Goal: Task Accomplishment & Management: Manage account settings

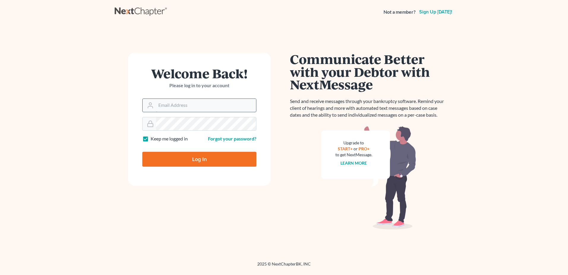
drag, startPoint x: 0, startPoint y: 0, endPoint x: 186, endPoint y: 104, distance: 213.2
click at [186, 105] on input "Email Address" at bounding box center [206, 105] width 100 height 13
type input "[PERSON_NAME][EMAIL_ADDRESS][DOMAIN_NAME]"
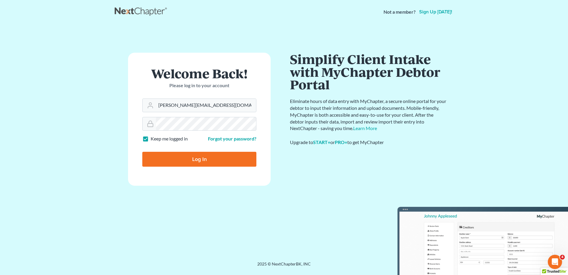
click at [201, 161] on input "Log In" at bounding box center [199, 159] width 114 height 15
type input "Thinking..."
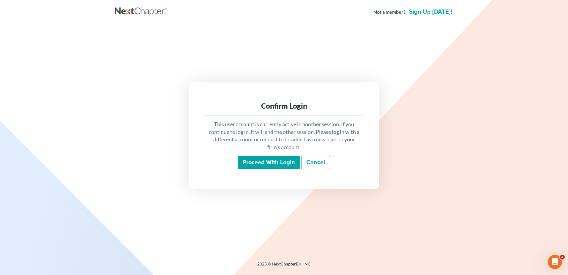
click at [257, 163] on input "Proceed with login" at bounding box center [269, 163] width 62 height 14
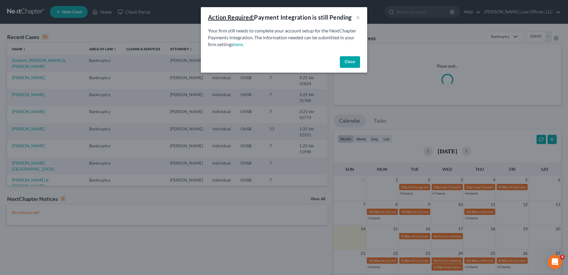
click at [348, 62] on button "Close" at bounding box center [350, 62] width 20 height 12
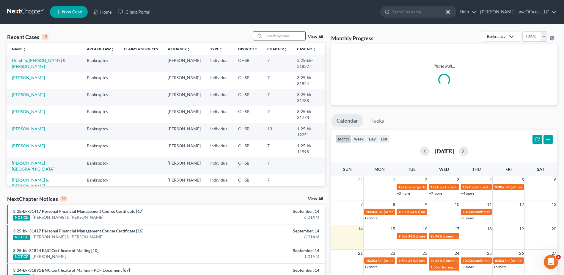
click at [276, 37] on input "search" at bounding box center [285, 36] width 42 height 9
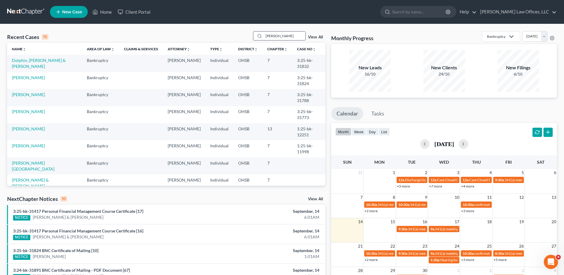
type input "donnelly"
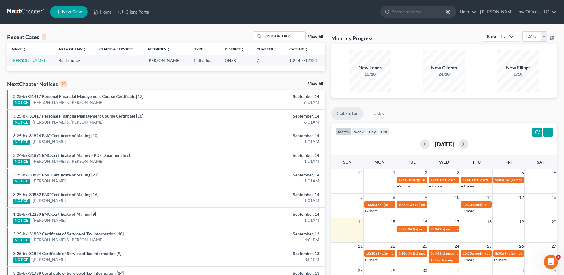
click at [21, 62] on link "Donnelly, Karen" at bounding box center [28, 60] width 33 height 5
select select "4"
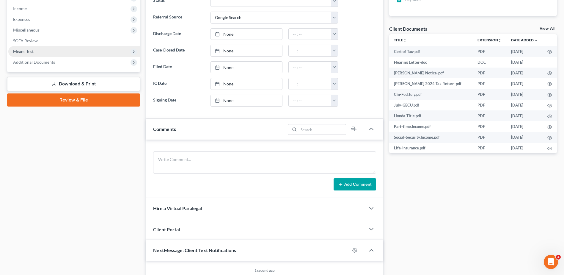
scroll to position [197, 0]
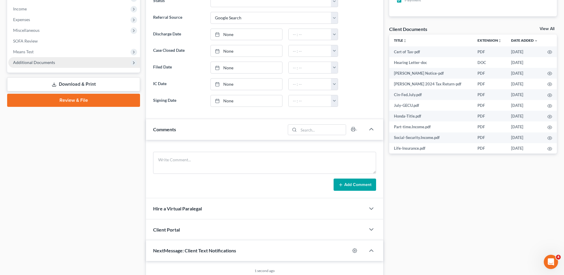
click at [36, 62] on span "Additional Documents" at bounding box center [34, 62] width 42 height 5
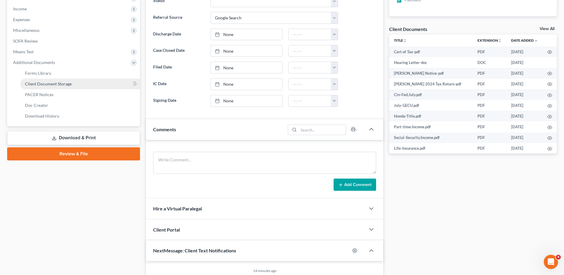
click at [40, 84] on span "Client Document Storage" at bounding box center [48, 83] width 47 height 5
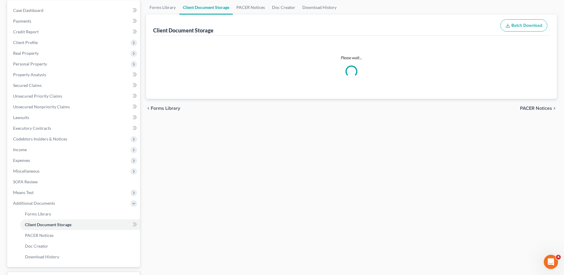
scroll to position [21, 0]
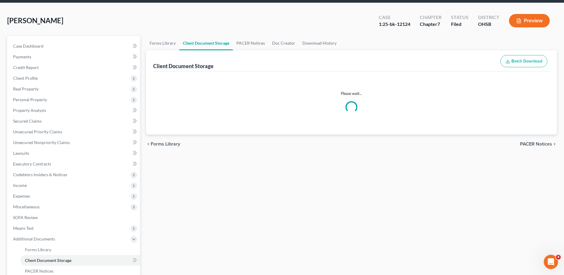
select select "52"
select select "7"
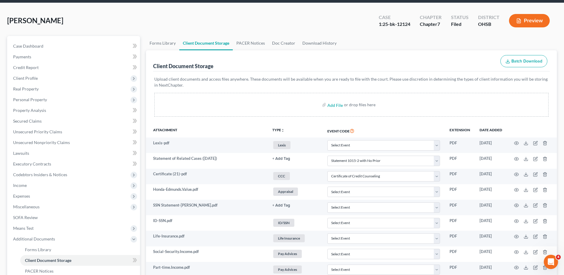
scroll to position [0, 0]
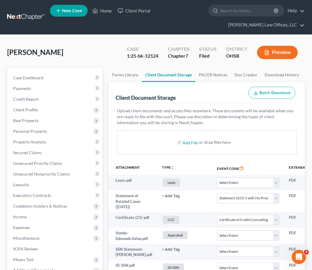
select select "52"
select select "7"
select select "52"
select select "7"
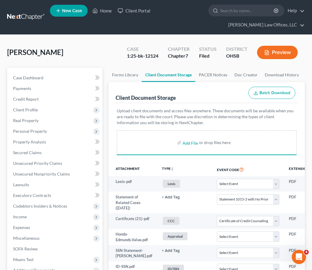
select select "52"
select select "7"
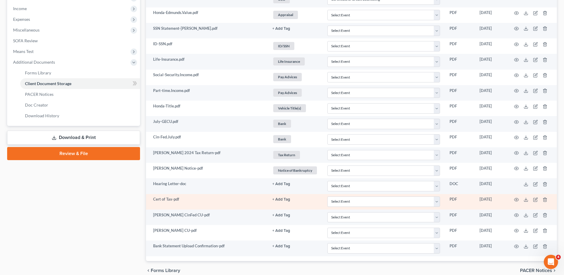
scroll to position [225, 0]
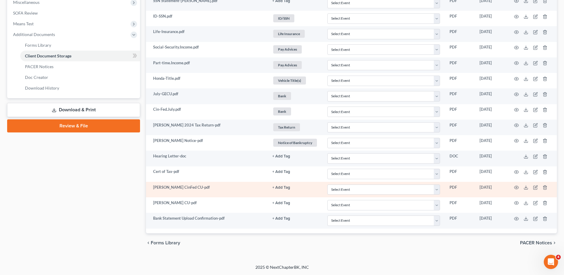
click at [277, 188] on button "+ Add Tag" at bounding box center [281, 187] width 18 height 4
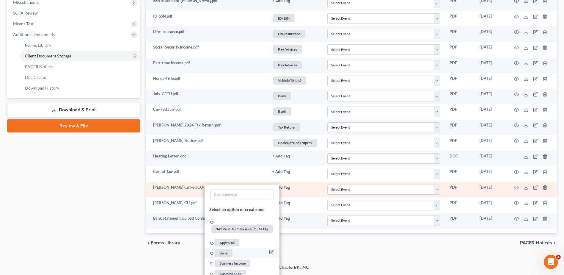
click at [224, 249] on span "Bank" at bounding box center [224, 252] width 18 height 7
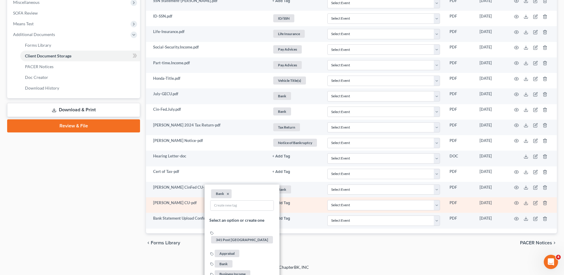
click at [281, 202] on button "+ Add Tag" at bounding box center [281, 203] width 18 height 4
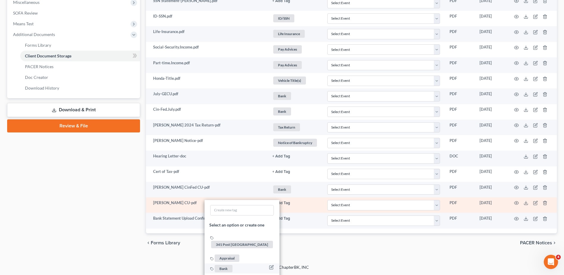
click at [226, 264] on span "Bank" at bounding box center [224, 267] width 18 height 7
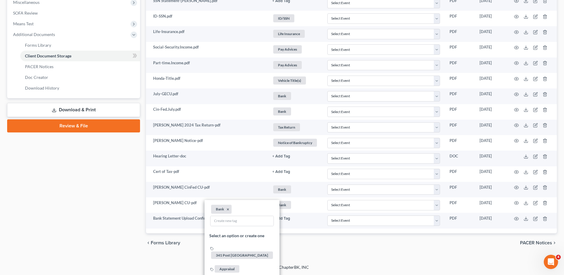
click at [128, 204] on div "Case Dashboard Payments Invoices Payments Payments Credit Report Client Profile" at bounding box center [73, 42] width 139 height 420
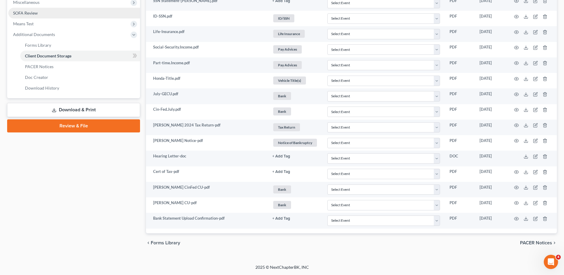
scroll to position [0, 0]
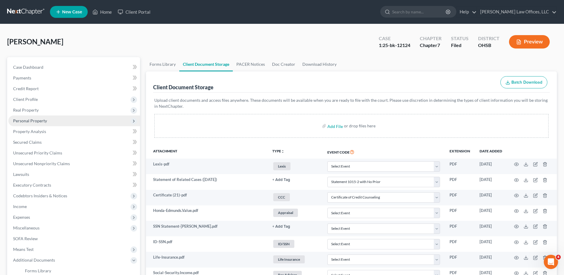
click at [35, 122] on span "Personal Property" at bounding box center [30, 120] width 34 height 5
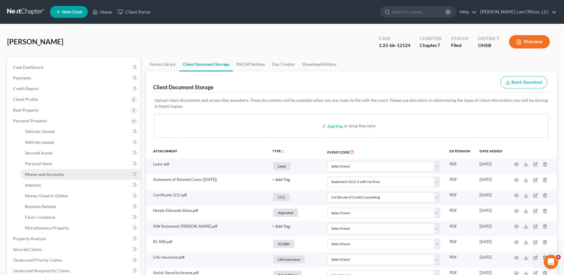
click at [42, 174] on span "Money and Accounts" at bounding box center [44, 174] width 39 height 5
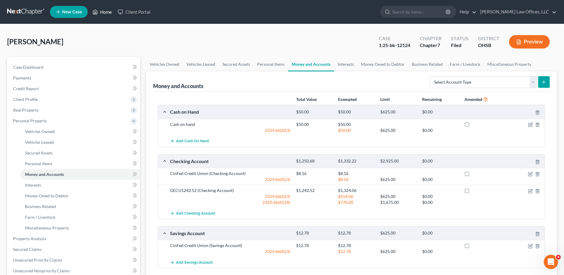
click at [106, 11] on link "Home" at bounding box center [101, 12] width 25 height 11
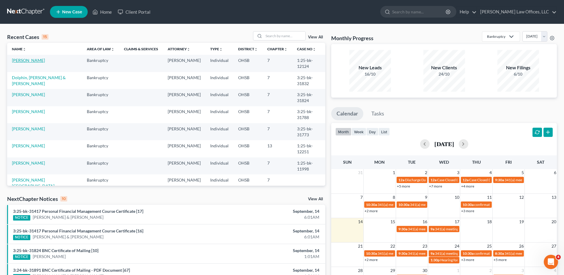
click at [22, 62] on link "Donnelly, Karen" at bounding box center [28, 60] width 33 height 5
select select "4"
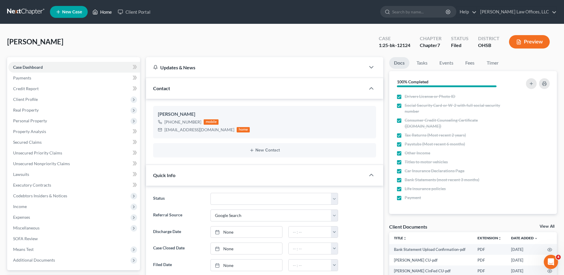
click at [105, 11] on link "Home" at bounding box center [101, 12] width 25 height 11
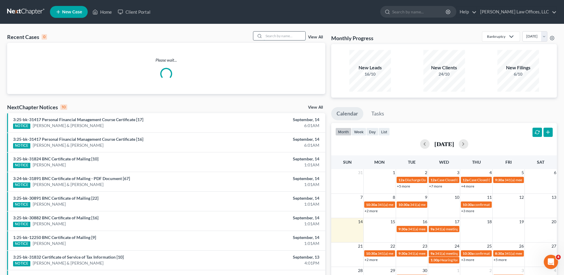
click at [284, 37] on input "search" at bounding box center [285, 36] width 42 height 9
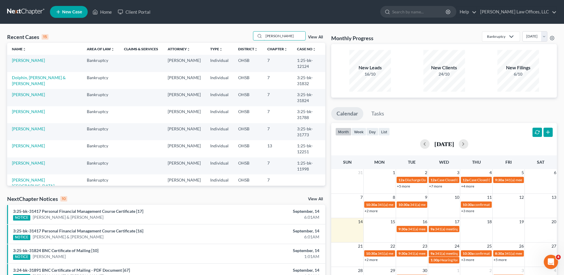
type input "gilliam"
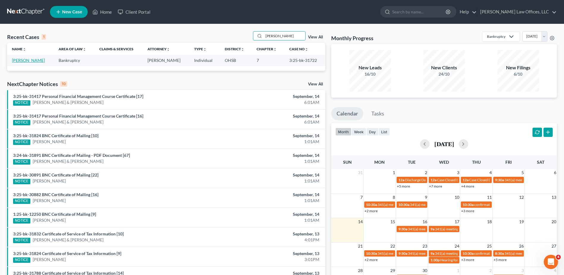
click at [30, 59] on link "Gilliam, Katherine" at bounding box center [28, 60] width 33 height 5
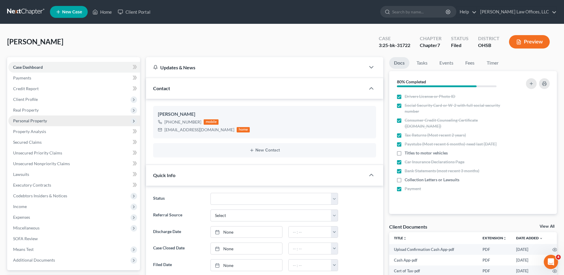
click at [35, 121] on span "Personal Property" at bounding box center [30, 120] width 34 height 5
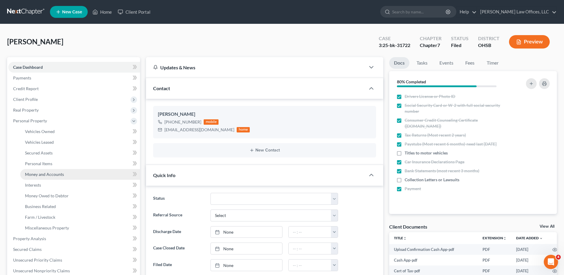
click at [34, 179] on link "Money and Accounts" at bounding box center [80, 174] width 120 height 11
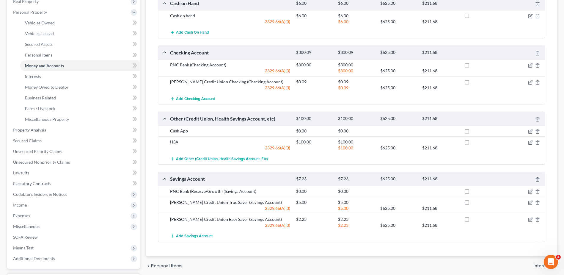
scroll to position [119, 0]
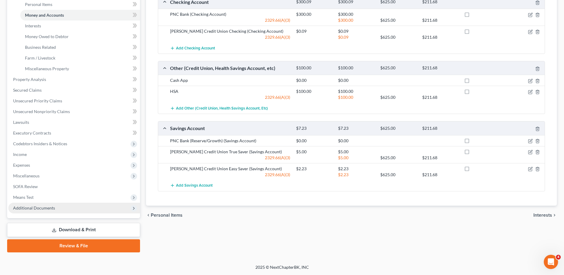
click at [45, 207] on span "Additional Documents" at bounding box center [34, 207] width 42 height 5
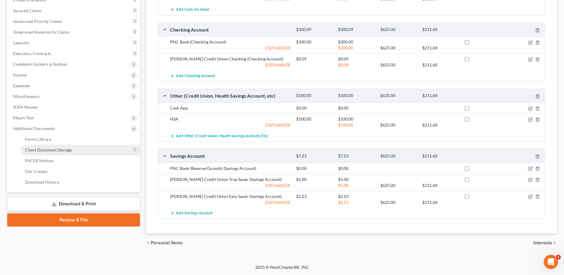
click at [63, 151] on span "Client Document Storage" at bounding box center [48, 149] width 47 height 5
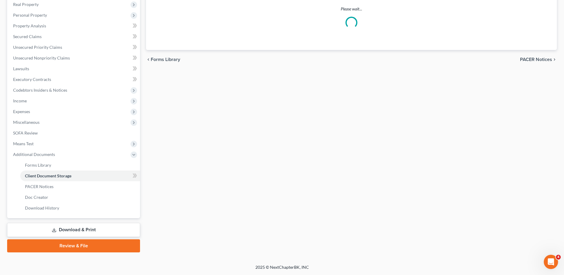
scroll to position [83, 0]
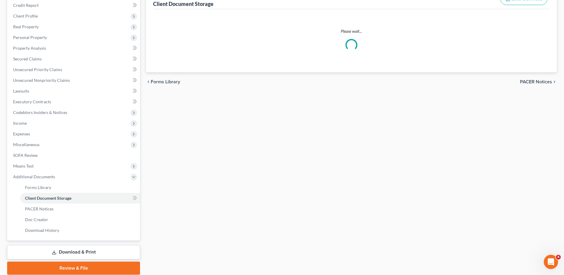
select select "7"
select select "52"
select select "37"
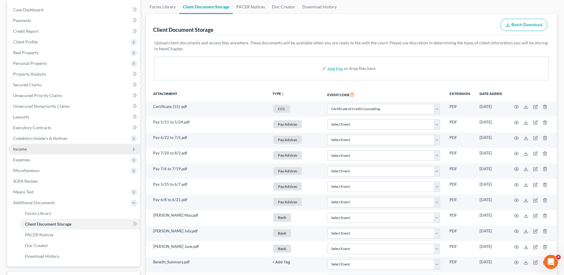
scroll to position [26, 0]
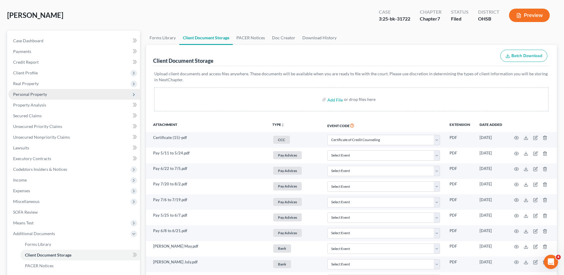
click at [37, 97] on span "Personal Property" at bounding box center [74, 94] width 132 height 11
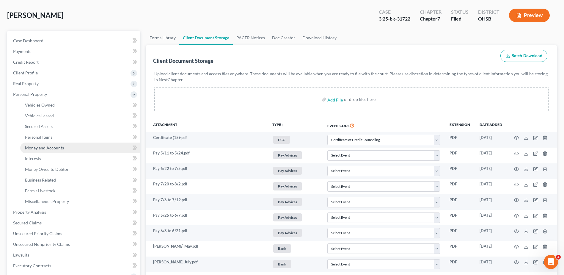
click at [39, 149] on span "Money and Accounts" at bounding box center [44, 147] width 39 height 5
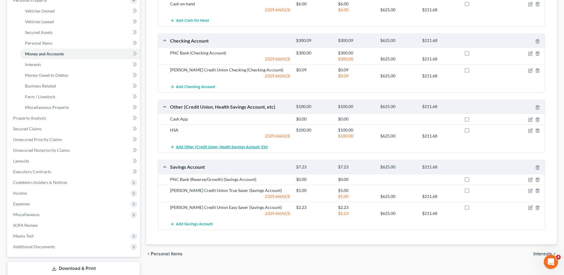
scroll to position [159, 0]
